Goal: Navigation & Orientation: Find specific page/section

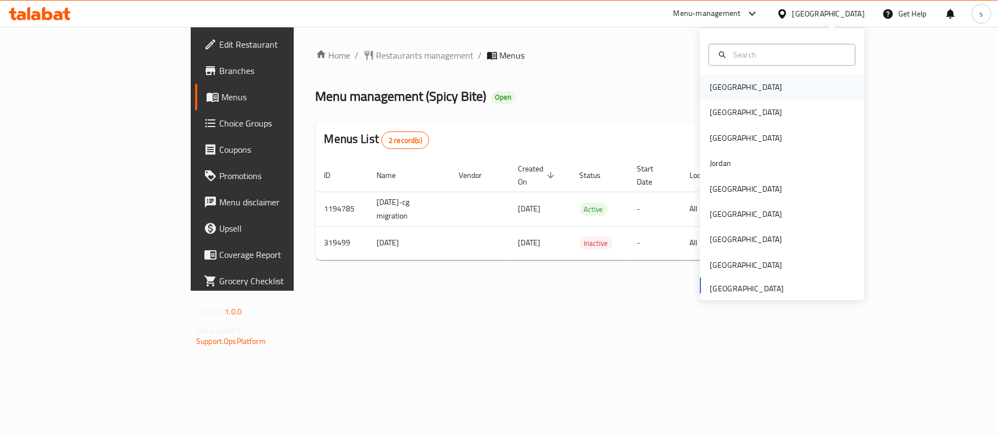
click at [715, 96] on div "[GEOGRAPHIC_DATA]" at bounding box center [746, 87] width 90 height 25
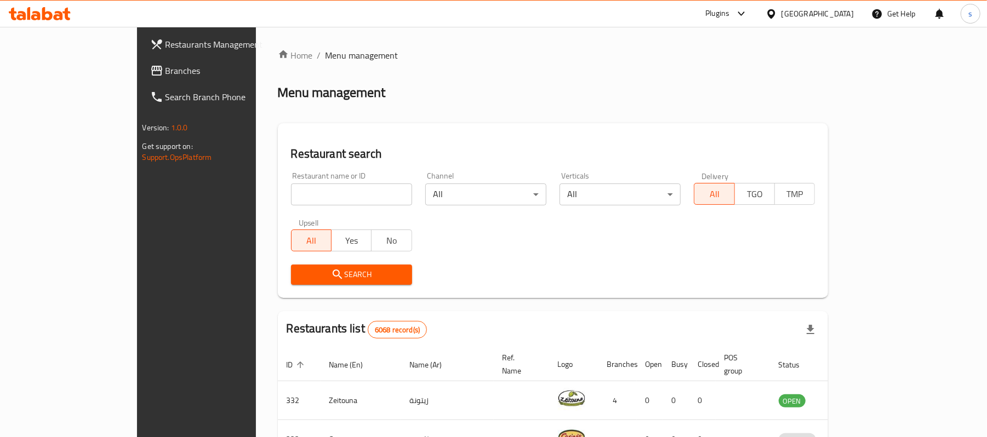
click at [165, 66] on span "Branches" at bounding box center [229, 70] width 128 height 13
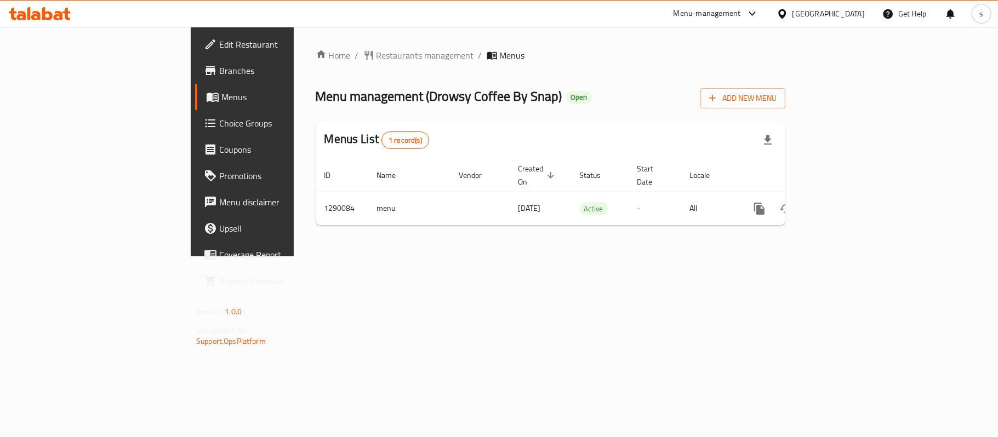
click at [813, 16] on div "[GEOGRAPHIC_DATA]" at bounding box center [828, 14] width 72 height 12
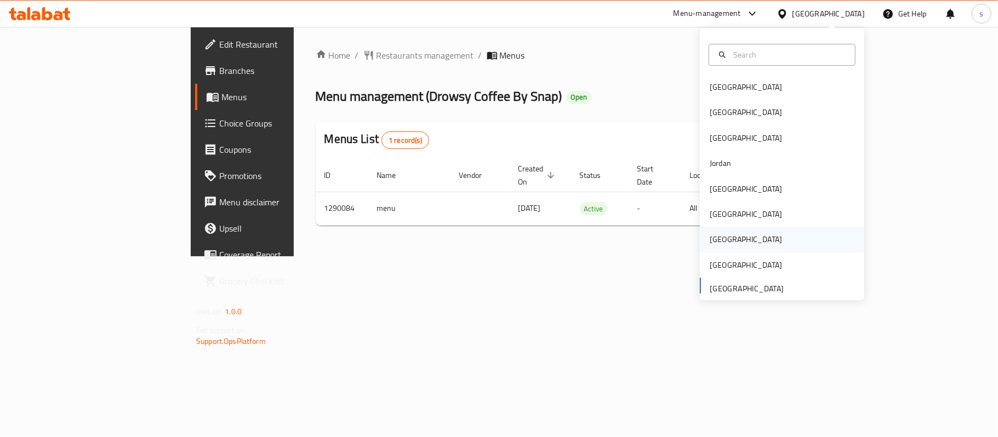
click at [738, 233] on div "[GEOGRAPHIC_DATA]" at bounding box center [782, 239] width 164 height 25
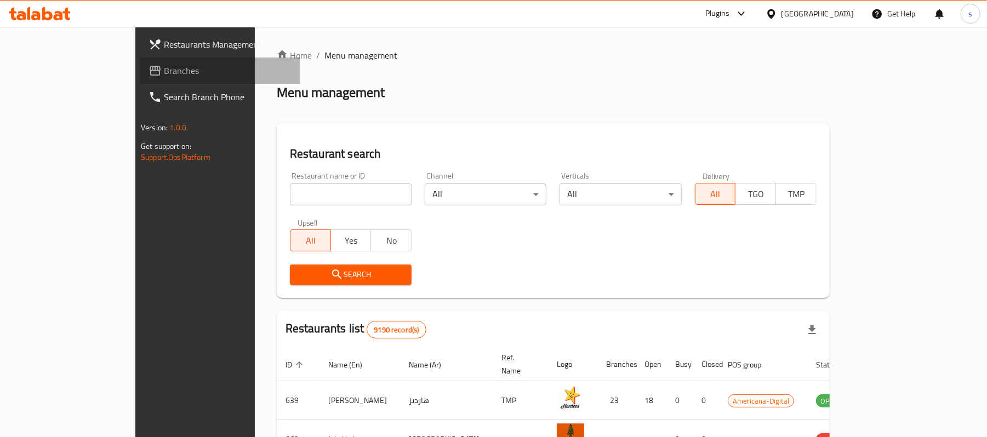
click at [164, 75] on span "Branches" at bounding box center [228, 70] width 128 height 13
